Goal: Navigation & Orientation: Go to known website

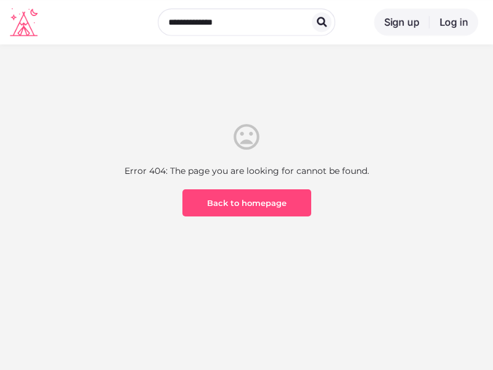
click at [454, 22] on link "Log in" at bounding box center [454, 22] width 49 height 27
